Goal: Find specific page/section

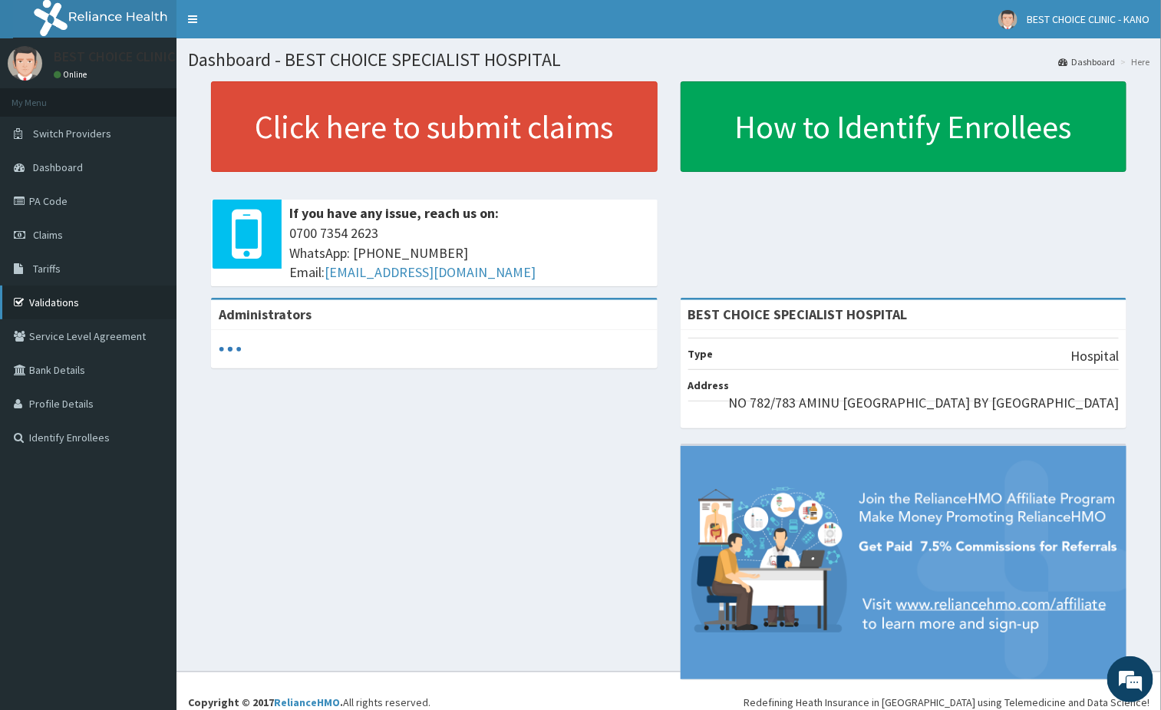
click at [70, 297] on link "Validations" at bounding box center [88, 302] width 177 height 34
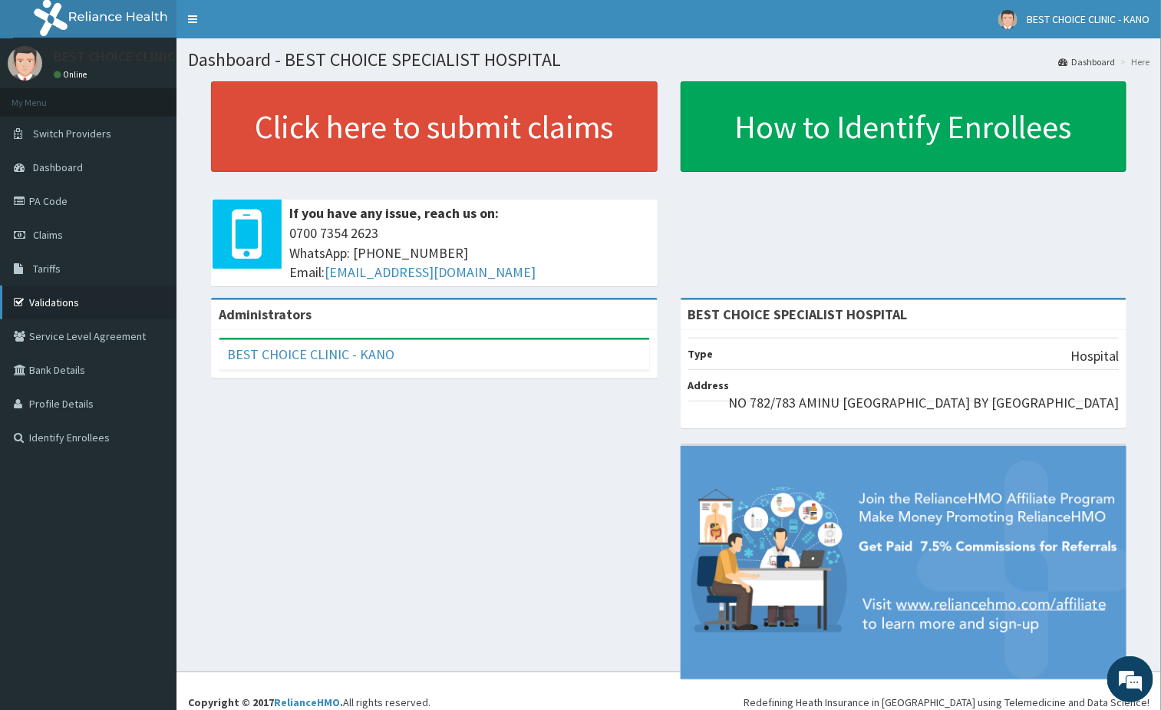
click at [63, 290] on link "Validations" at bounding box center [88, 302] width 177 height 34
